Goal: Communication & Community: Answer question/provide support

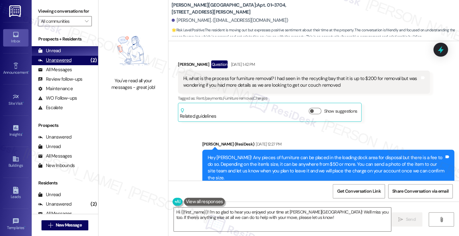
click at [73, 65] on div "Unanswered (2)" at bounding box center [65, 60] width 66 height 9
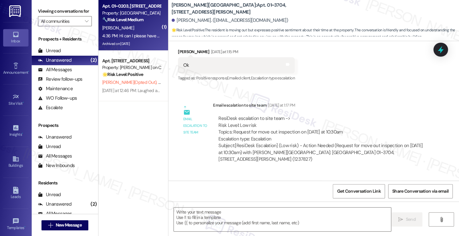
click at [137, 35] on div "4:36 PM: Hi can I please have pest control for [DATE] for roaches and flies I s…" at bounding box center [183, 36] width 162 height 6
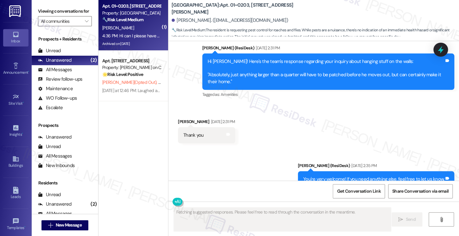
scroll to position [10457, 0]
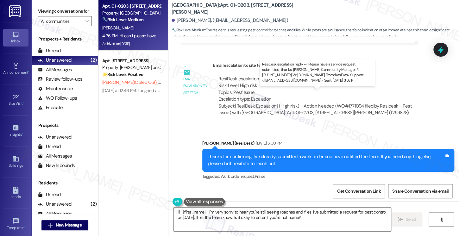
drag, startPoint x: 294, startPoint y: 101, endPoint x: 320, endPoint y: 102, distance: 26.3
click at [320, 214] on div "ResiDesk escalation reply -> Please have a service request submitted, thanks! […" at bounding box center [309, 227] width 182 height 27
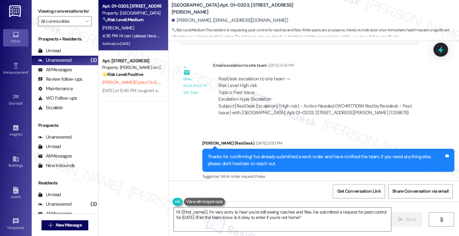
drag, startPoint x: 200, startPoint y: 159, endPoint x: 263, endPoint y: 159, distance: 63.0
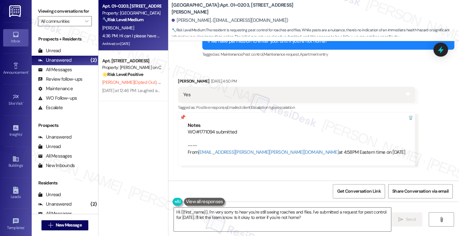
scroll to position [10331, 0]
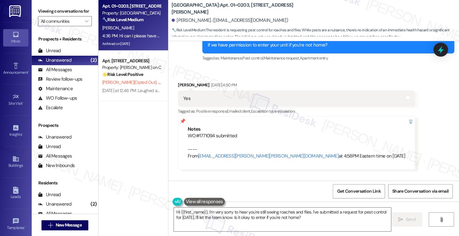
click at [38, 14] on div "Viewing conversations for All communities " at bounding box center [65, 16] width 66 height 33
click at [233, 7] on b "[GEOGRAPHIC_DATA]: Apt. 01~0203, [STREET_ADDRESS][PERSON_NAME]" at bounding box center [235, 9] width 127 height 14
drag, startPoint x: 273, startPoint y: 6, endPoint x: 234, endPoint y: 9, distance: 39.7
click at [234, 9] on div "[GEOGRAPHIC_DATA]: Apt. 01~0203, [STREET_ADDRESS][PERSON_NAME]" at bounding box center [235, 9] width 127 height 8
copy b "[STREET_ADDRESS][PERSON_NAME]"
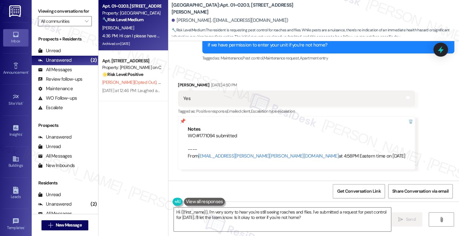
click at [35, 11] on div "Viewing conversations for All communities " at bounding box center [65, 16] width 66 height 33
drag, startPoint x: 212, startPoint y: 9, endPoint x: 231, endPoint y: 9, distance: 18.7
click at [231, 9] on b "[GEOGRAPHIC_DATA]: Apt. 01~0203, [STREET_ADDRESS][PERSON_NAME]" at bounding box center [235, 9] width 127 height 14
copy b "01~0203"
click at [36, 10] on div "Viewing conversations for All communities " at bounding box center [65, 16] width 66 height 33
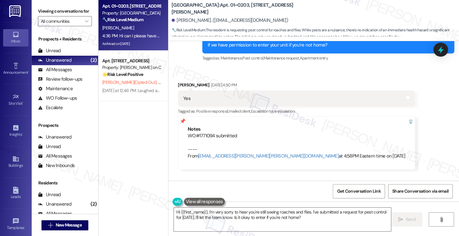
click at [265, 202] on div "ResiDesk escalation to site team -> Risk Level: High risk Topics: Pest Issue Es…" at bounding box center [321, 215] width 206 height 27
click at [328, 230] on div "Subject: [ResiDesk Escalation] (High risk) - Action Needed (WO#1771094 filed by…" at bounding box center [321, 237] width 206 height 14
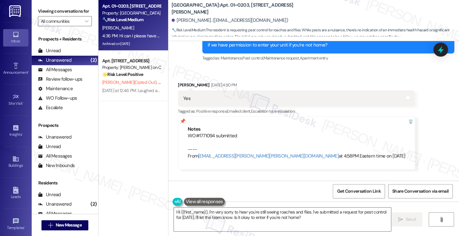
click at [328, 230] on div "Subject: [ResiDesk Escalation] (High risk) - Action Needed (WO#1771094 filed by…" at bounding box center [321, 237] width 206 height 14
click at [38, 10] on label "Viewing conversations for" at bounding box center [65, 11] width 54 height 10
click at [210, 215] on textarea "Hi {{first_name}}, I'm very sorry to hear you're still seeing roaches and flies…" at bounding box center [282, 220] width 217 height 24
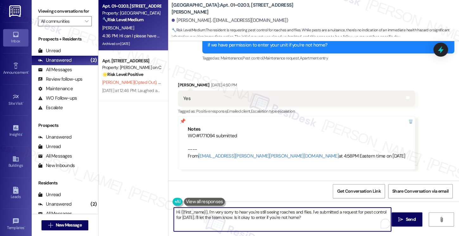
click at [213, 212] on textarea "Hi {{first_name}}, I'm very sorry to hear you're still seeing roaches and flies…" at bounding box center [282, 220] width 217 height 24
click at [205, 211] on textarea "Hi {{first_name}}, I'm sorry to hear you're still seeing roaches and flies. I'v…" at bounding box center [282, 220] width 217 height 24
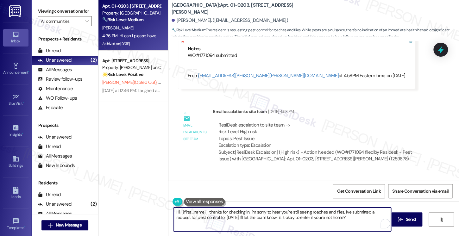
scroll to position [10458, 0]
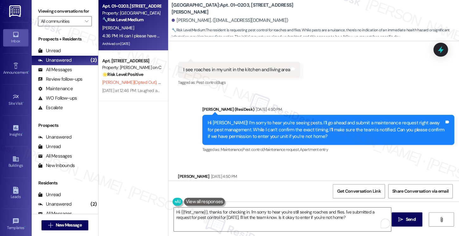
scroll to position [10236, 0]
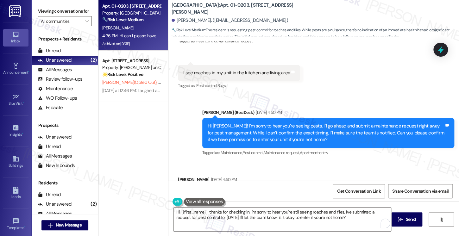
click at [39, 9] on label "Viewing conversations for" at bounding box center [65, 11] width 54 height 10
click at [37, 15] on div "Viewing conversations for All communities " at bounding box center [65, 16] width 66 height 33
click at [181, 11] on b "[GEOGRAPHIC_DATA]: Apt. 01~0203, [STREET_ADDRESS][PERSON_NAME]" at bounding box center [235, 9] width 127 height 14
click at [39, 4] on div "Viewing conversations for All communities " at bounding box center [65, 16] width 66 height 33
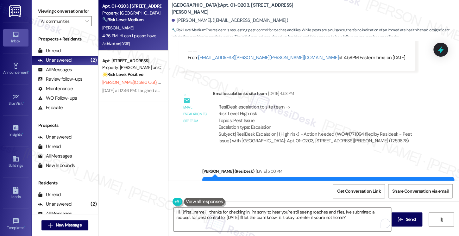
scroll to position [10458, 0]
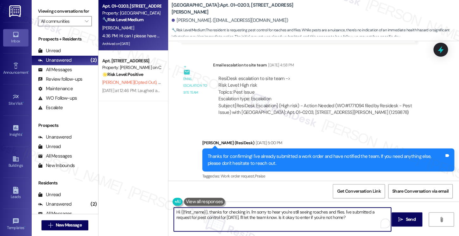
drag, startPoint x: 330, startPoint y: 217, endPoint x: 267, endPoint y: 212, distance: 62.6
click at [267, 212] on textarea "Hi {{first_name}}, thanks for checking in. I'm sorry to hear you're still seein…" at bounding box center [282, 220] width 217 height 24
click at [316, 218] on textarea "Hi {{first_name}}, thanks for checking in. I'm sorry to hear you're still seein…" at bounding box center [282, 220] width 217 height 24
click at [339, 212] on textarea "Hi {{first_name}}, thanks for checking in. I'm sorry to hear you're still seein…" at bounding box center [282, 220] width 217 height 24
click at [340, 212] on textarea "Hi {{first_name}}, thanks for checking in. I'm sorry to hear you're still seein…" at bounding box center [282, 220] width 217 height 24
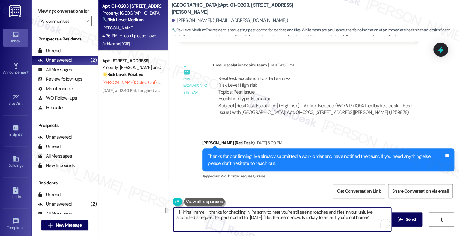
drag, startPoint x: 369, startPoint y: 219, endPoint x: 241, endPoint y: 220, distance: 128.6
click at [241, 220] on textarea "Hi {{first_name}}, thanks for checking in. I'm sorry to hear you're still seein…" at bounding box center [282, 220] width 217 height 24
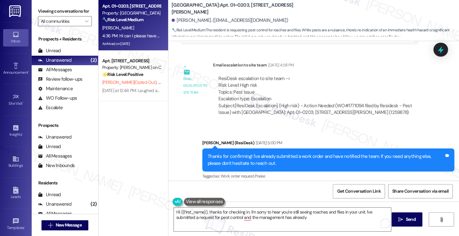
click at [38, 9] on div "Viewing conversations for All communities " at bounding box center [65, 16] width 66 height 33
click at [320, 222] on textarea "Hi {{first_name}}, thanks for checking in. I'm sorry to hear you're still seein…" at bounding box center [282, 220] width 217 height 24
click at [373, 219] on textarea "Hi {{first_name}}, thanks for checking in. I'm sorry to hear you're still seein…" at bounding box center [282, 220] width 217 height 24
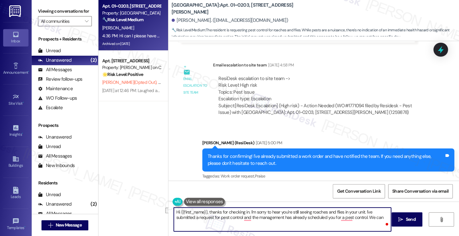
drag, startPoint x: 382, startPoint y: 218, endPoint x: 367, endPoint y: 217, distance: 14.6
click at [367, 217] on textarea "Hi {{first_name}}, thanks for checking in. I'm sorry to hear you're still seein…" at bounding box center [282, 220] width 217 height 24
type textarea "Hi {{first_name}}, thanks for checking in. I'm sorry to hear you're still seein…"
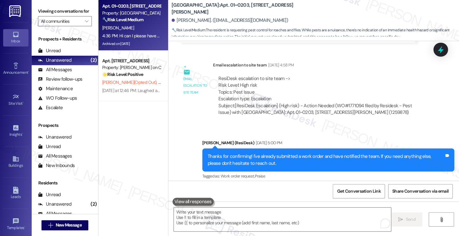
click at [35, 11] on div "Viewing conversations for All communities " at bounding box center [65, 16] width 66 height 33
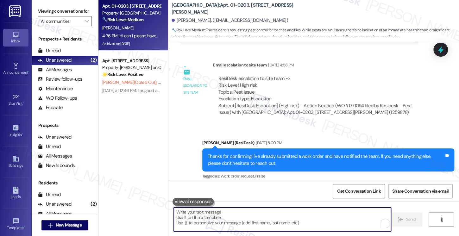
click at [243, 218] on textarea "To enrich screen reader interactions, please activate Accessibility in Grammarl…" at bounding box center [282, 220] width 217 height 24
paste textarea "Hi {{first_name}}, thanks for checking in. I’m sorry to hear you’re still seein…"
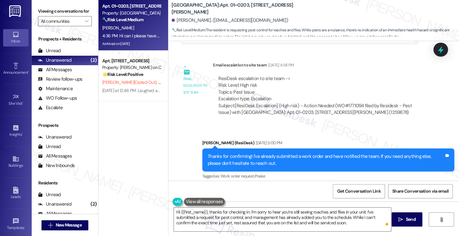
click at [34, 11] on div "Viewing conversations for All communities " at bounding box center [65, 16] width 66 height 33
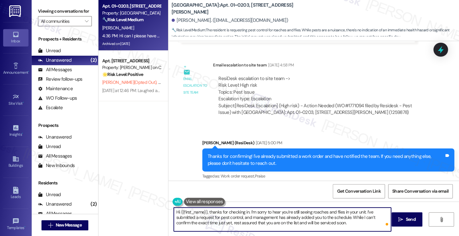
click at [312, 216] on textarea "Hi {{first_name}}, thanks for checking in. I’m sorry to hear you’re still seein…" at bounding box center [282, 220] width 217 height 24
click at [195, 218] on textarea "Hi {{first_name}}, thanks for checking in. I’m sorry to hear you’re still seein…" at bounding box center [282, 220] width 217 height 24
click at [243, 217] on textarea "Hi {{first_name}}, thanks for checking in. I’m sorry to hear you’re still seein…" at bounding box center [282, 220] width 217 height 24
paste textarea "Hi {{first_name}}, thanks for checking in. I’m really sorry you’re still seeing…"
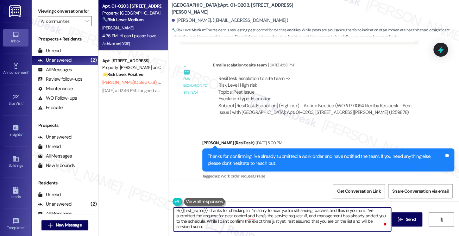
scroll to position [1, 0]
paste textarea "1771094"
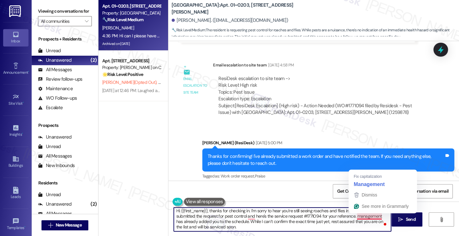
click at [359, 214] on textarea "Hi {{first_name}}, thanks for checking in. I’m sorry to hear you’re still seein…" at bounding box center [282, 220] width 217 height 24
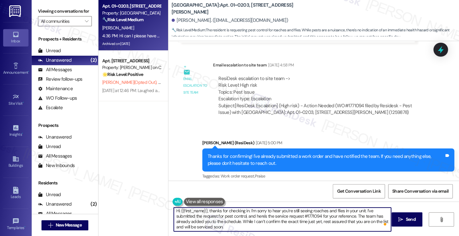
click at [299, 223] on textarea "Hi {{first_name}}, thanks for checking in. I’m sorry to hear you’re still seein…" at bounding box center [282, 220] width 217 height 24
type textarea "Hi {{first_name}}, thanks for checking in. I’m sorry to hear you’re still seein…"
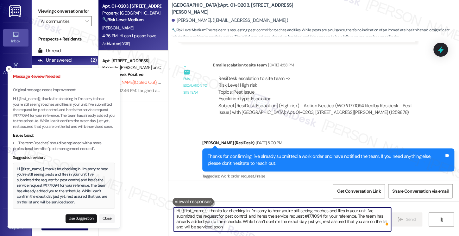
scroll to position [0, 0]
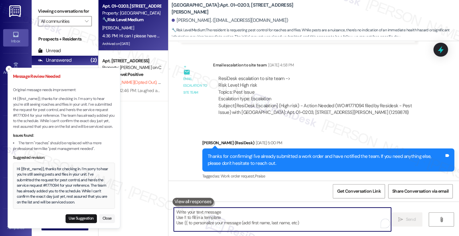
click at [82, 187] on div "Hi {{first_name}}, thanks for checking in. I’m sorry to hear you’re still seein…" at bounding box center [64, 186] width 95 height 39
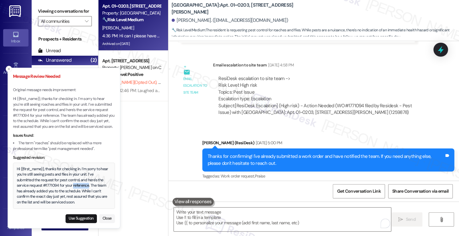
click at [82, 187] on div "Hi {{first_name}}, thanks for checking in. I’m sorry to hear you’re still seein…" at bounding box center [64, 186] width 95 height 39
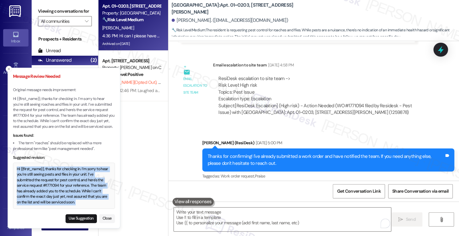
click at [82, 187] on div "Hi {{first_name}}, thanks for checking in. I’m sorry to hear you’re still seein…" at bounding box center [64, 186] width 95 height 39
click at [85, 218] on button "Use Suggestion" at bounding box center [81, 218] width 31 height 9
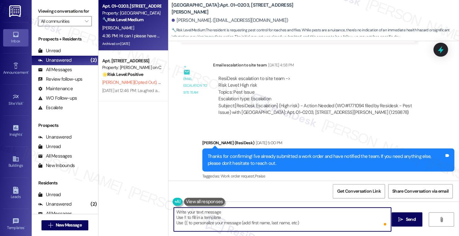
scroll to position [1, 0]
click at [324, 218] on textarea "Hi {{first_name}}, thanks for checking in. I’m sorry to hear you’re still seein…" at bounding box center [282, 220] width 217 height 24
click at [308, 228] on textarea "Hi {{first_name}}, thanks for checking in. I’m sorry to hear you’re still seein…" at bounding box center [282, 220] width 217 height 24
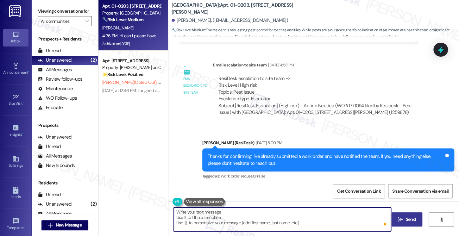
click at [402, 216] on span " Send" at bounding box center [407, 219] width 20 height 7
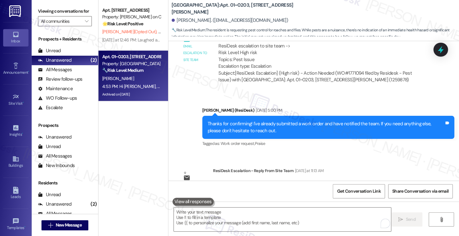
scroll to position [10515, 0]
